Goal: Information Seeking & Learning: Learn about a topic

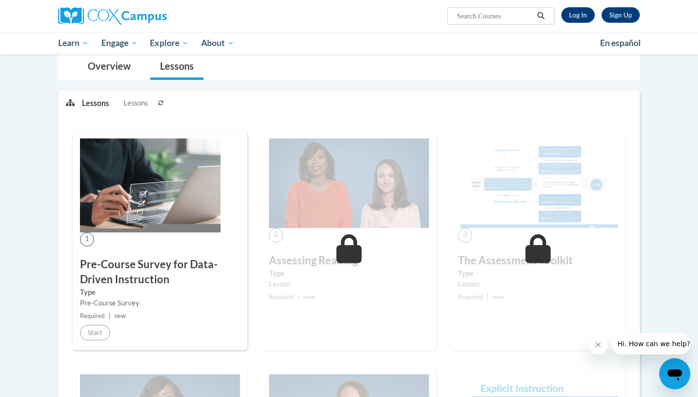
click at [572, 14] on link "Log In" at bounding box center [577, 15] width 33 height 16
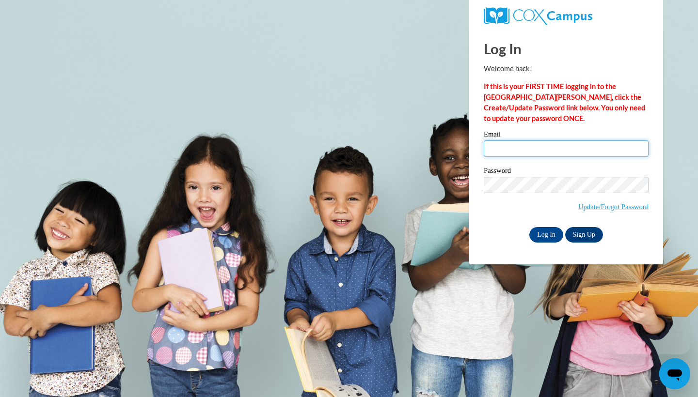
type input "james.lockhart@cowetaschools.net"
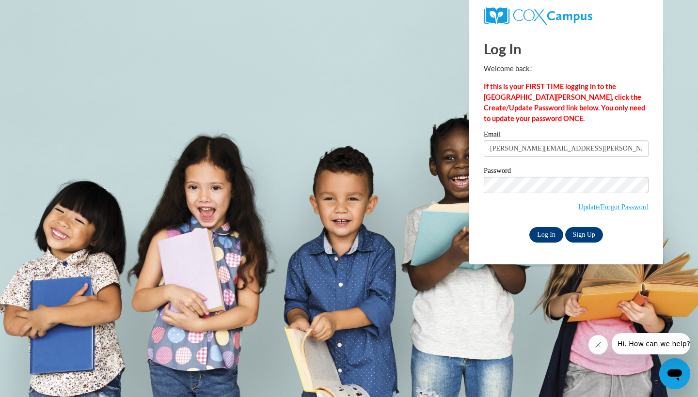
click at [545, 233] on input "Log In" at bounding box center [546, 235] width 34 height 16
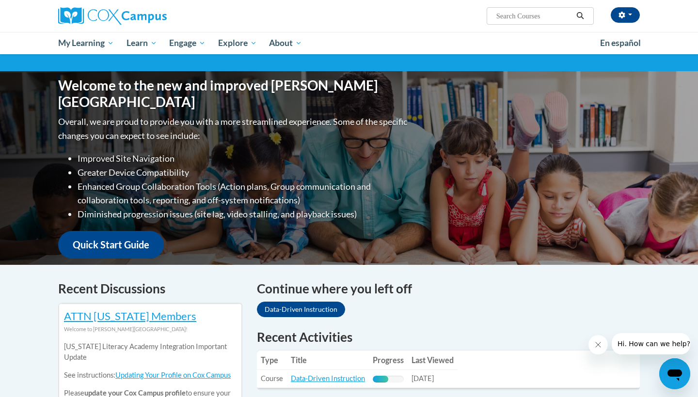
scroll to position [37, 0]
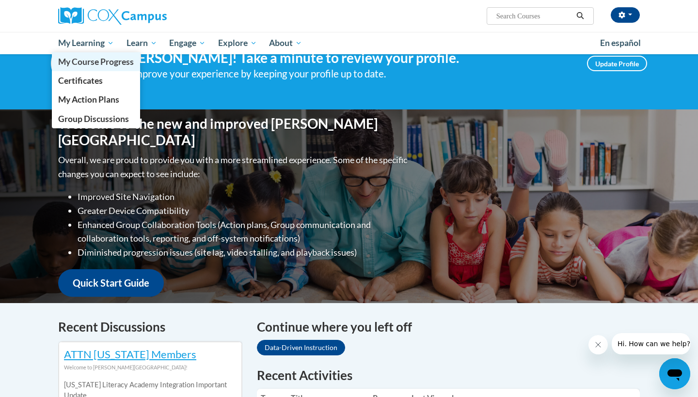
click at [100, 70] on link "My Course Progress" at bounding box center [96, 61] width 88 height 19
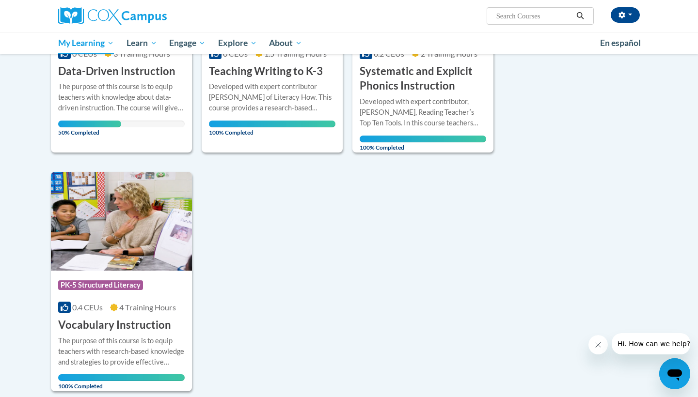
scroll to position [723, 0]
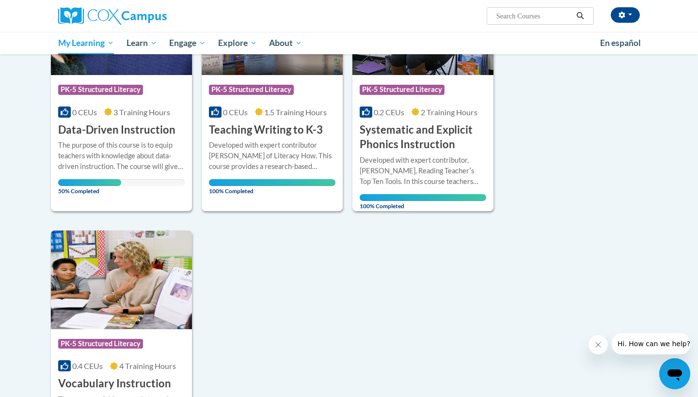
click at [128, 124] on h3 "Data-Driven Instruction" at bounding box center [116, 130] width 117 height 15
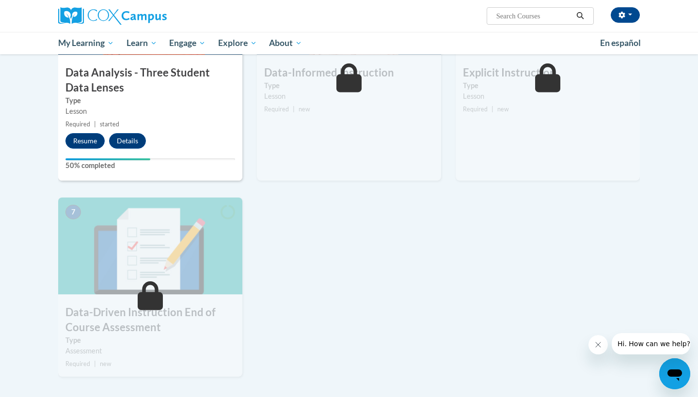
scroll to position [530, 0]
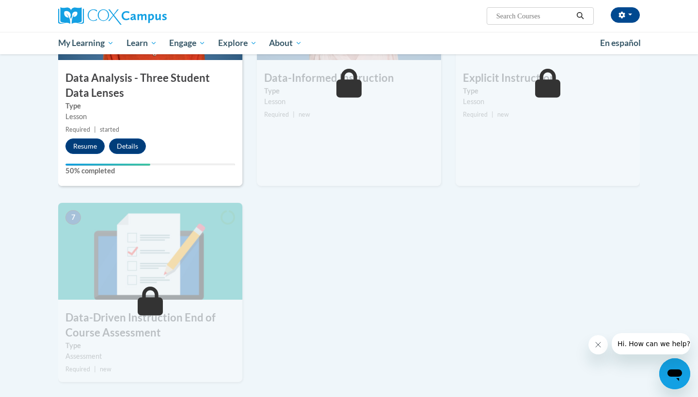
click at [84, 157] on div "4 Data Analysis - Three Student Data Lenses Type Lesson Required | started Resu…" at bounding box center [150, 74] width 184 height 223
click at [85, 149] on button "Resume" at bounding box center [84, 147] width 39 height 16
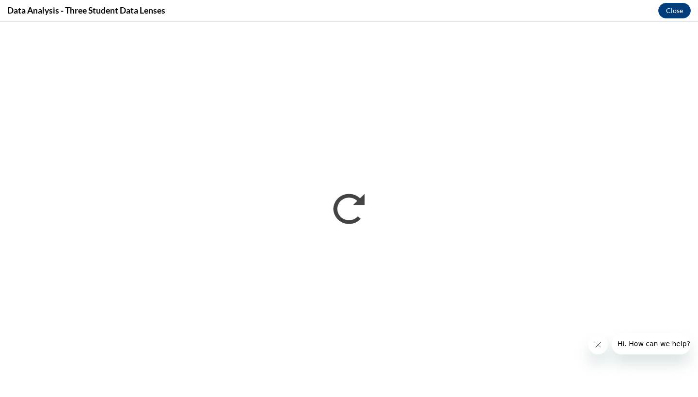
scroll to position [0, 0]
